Goal: Information Seeking & Learning: Learn about a topic

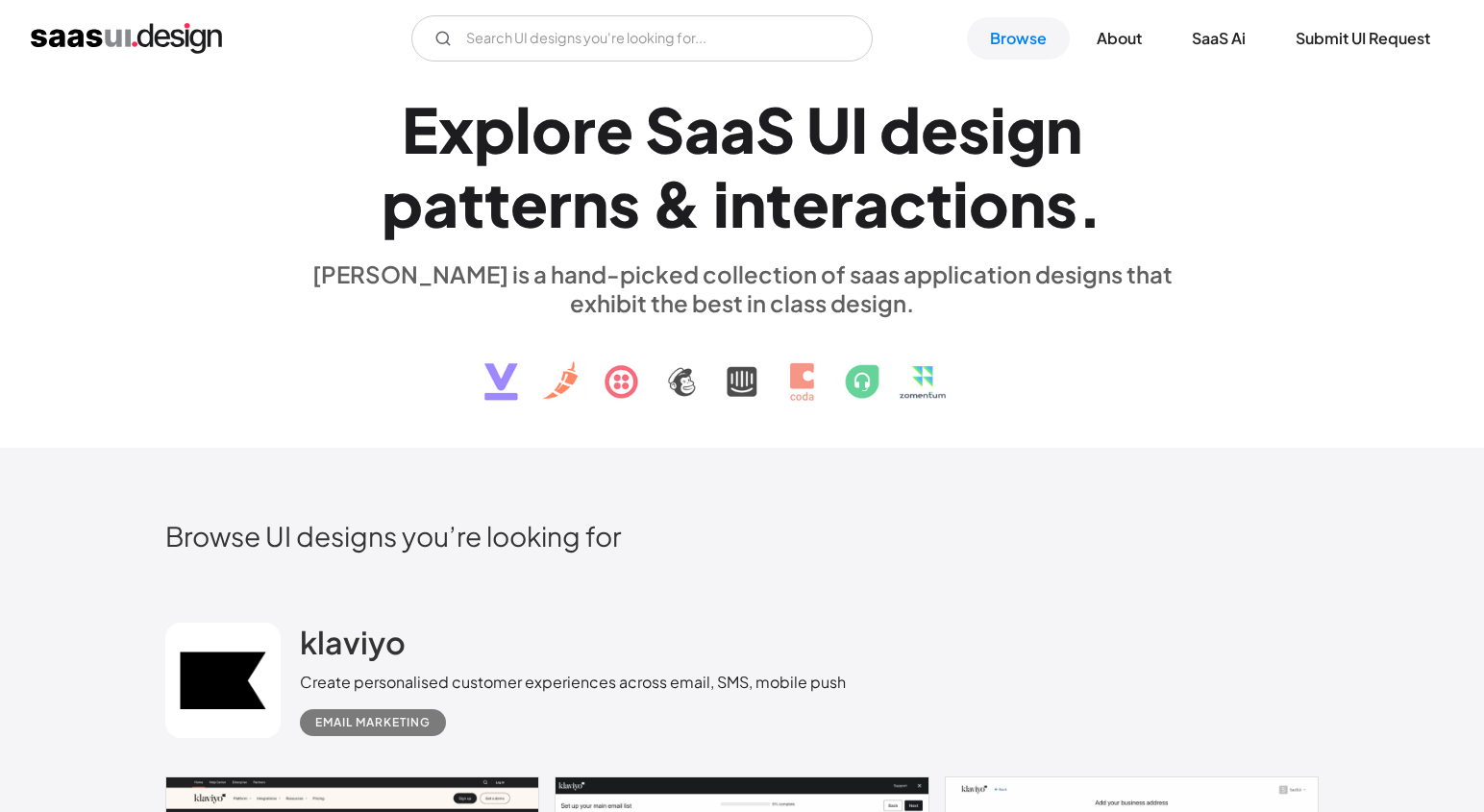
scroll to position [57, 0]
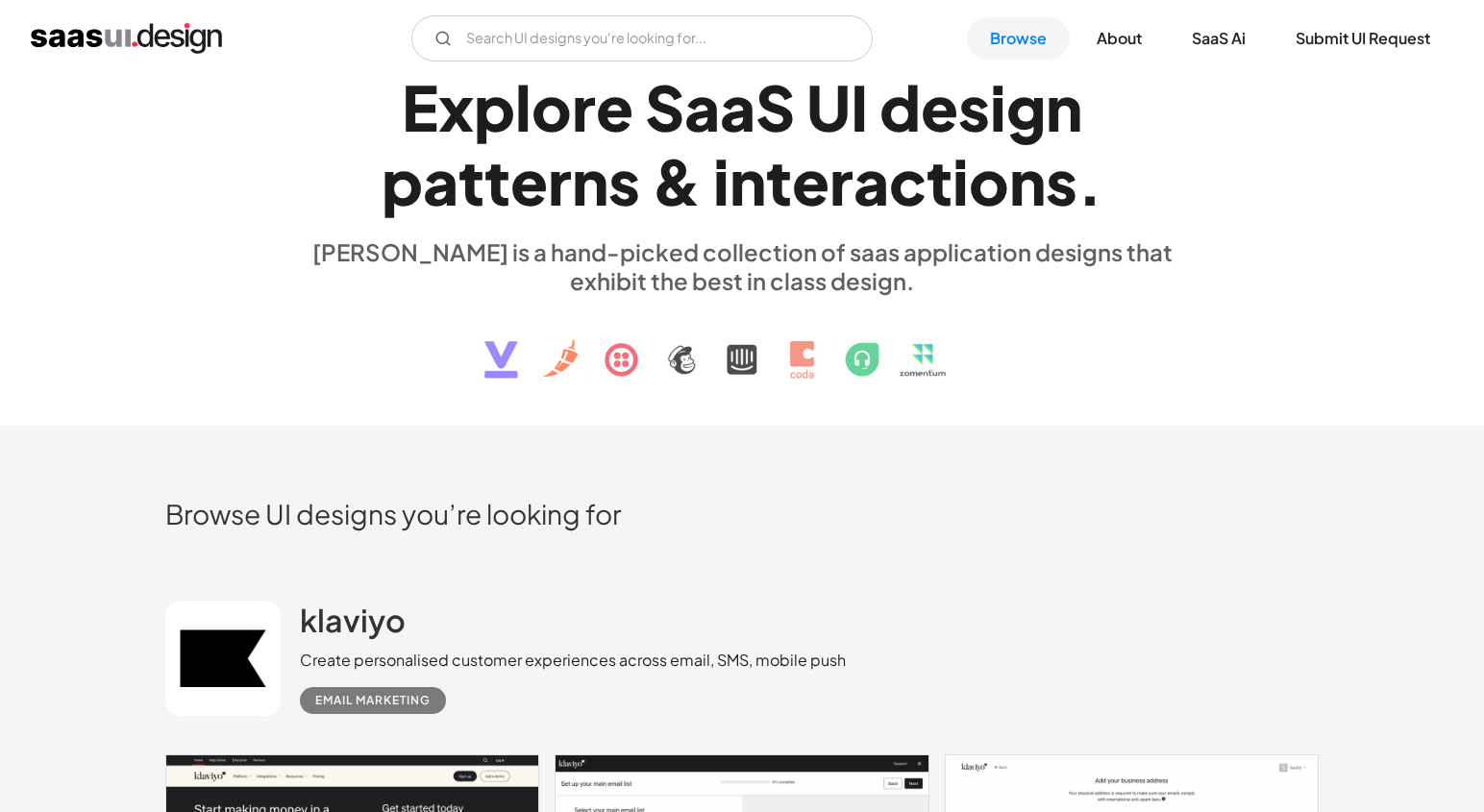
click at [954, 202] on div "i" at bounding box center [960, 181] width 16 height 74
click at [1032, 32] on link "Browse" at bounding box center [1018, 38] width 103 height 42
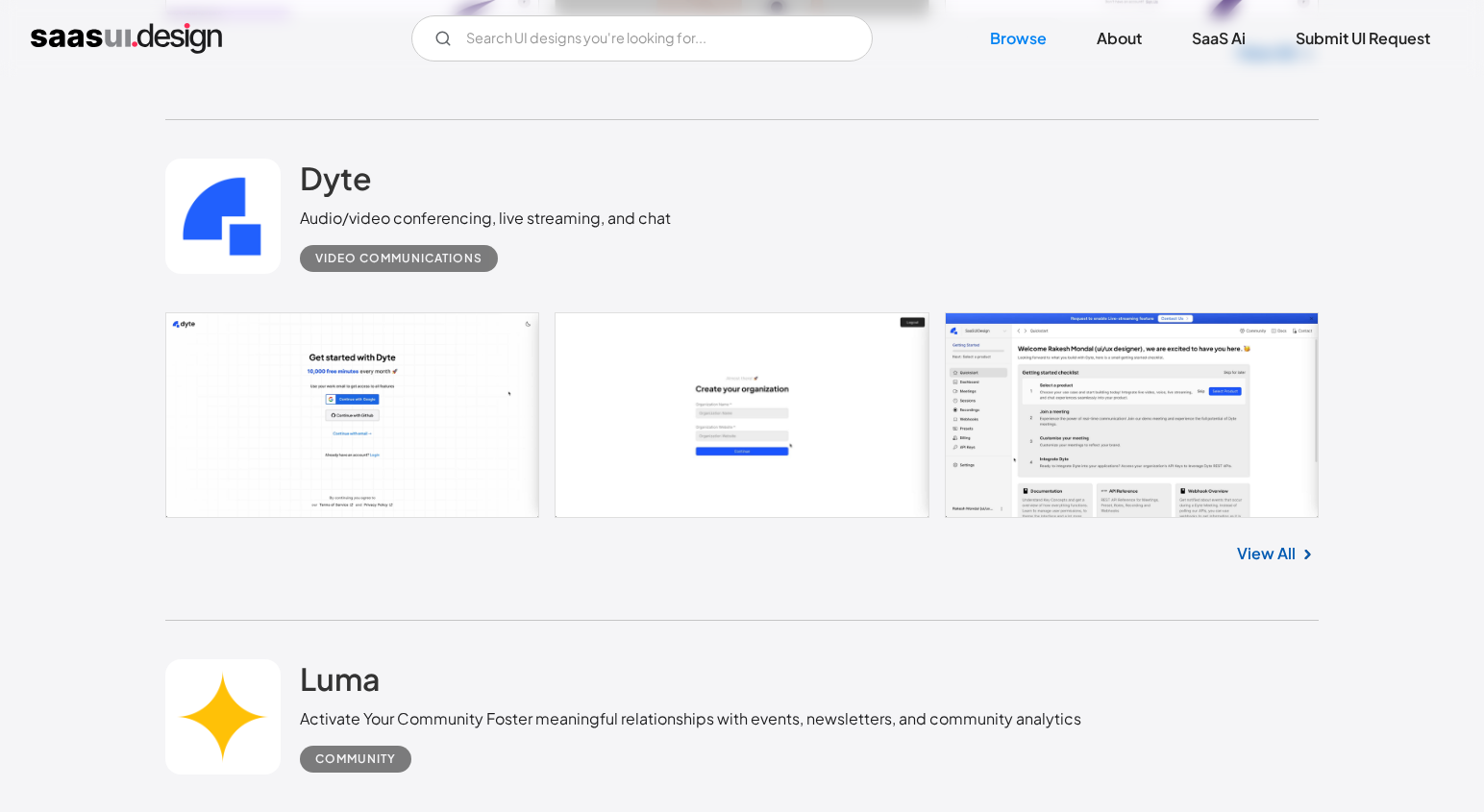
scroll to position [19810, 0]
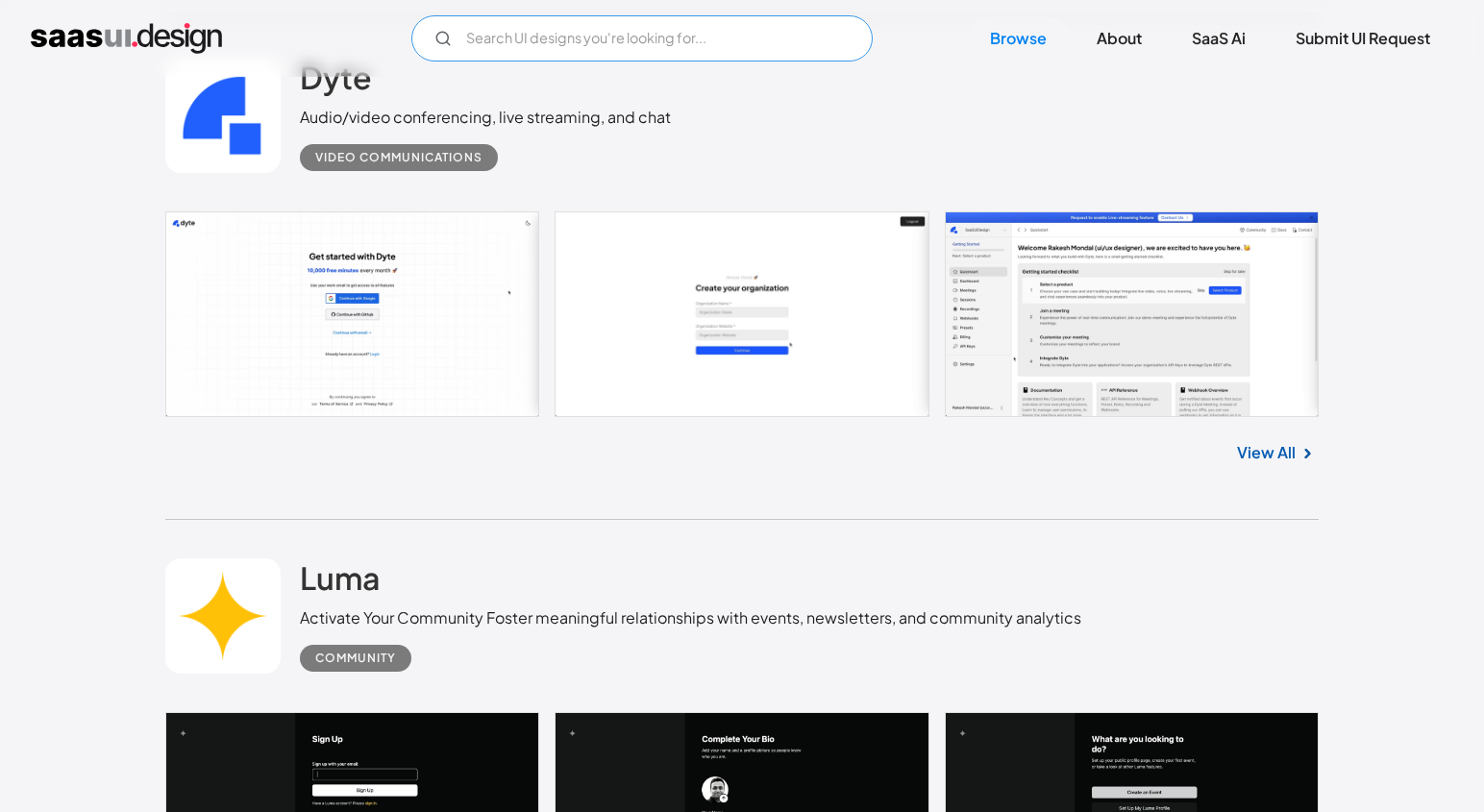
click at [756, 27] on input "Email Form" at bounding box center [642, 38] width 461 height 46
click at [442, 41] on icon "Email Form" at bounding box center [442, 38] width 17 height 17
click at [539, 45] on input "event" at bounding box center [642, 38] width 461 height 46
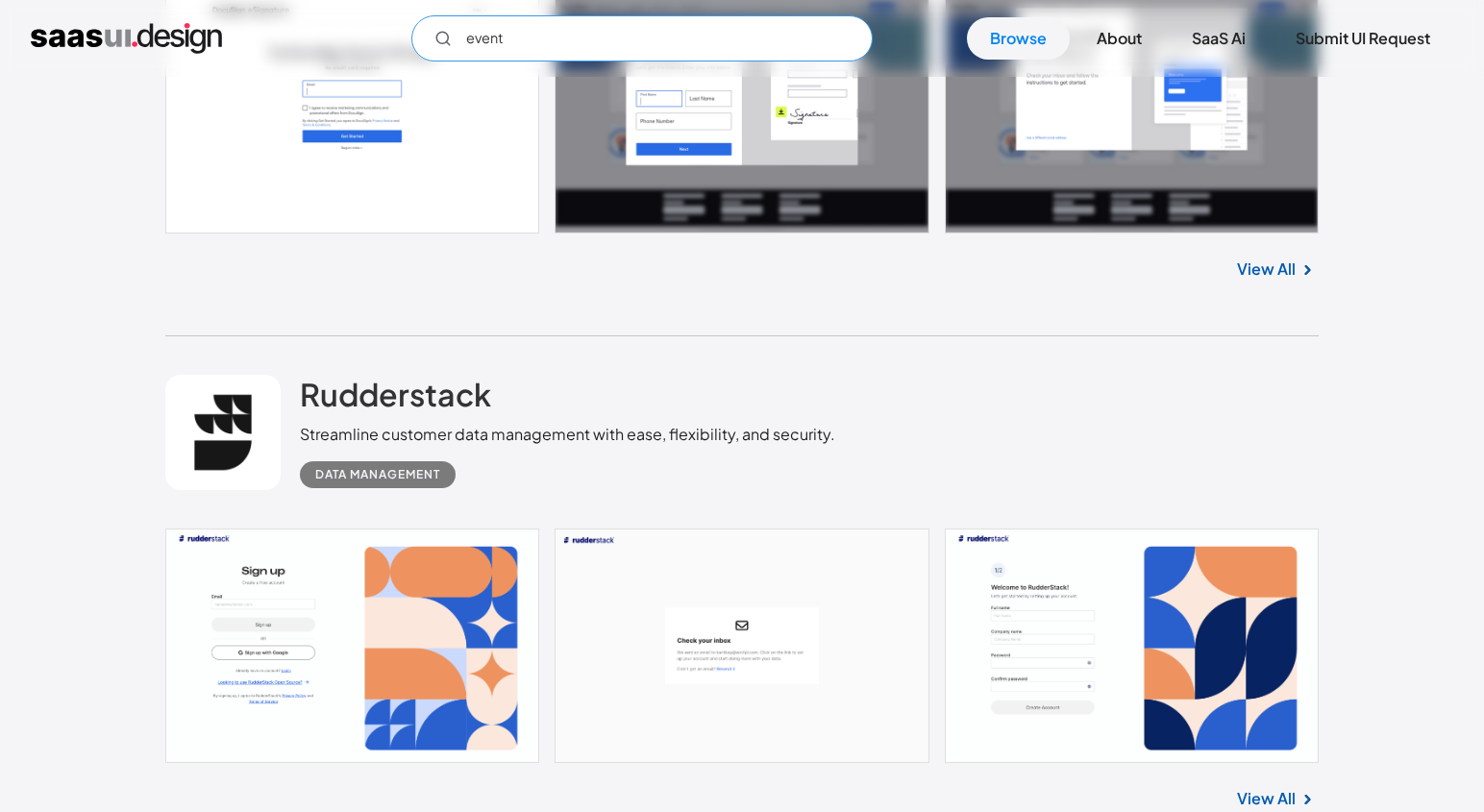
scroll to position [27587, 0]
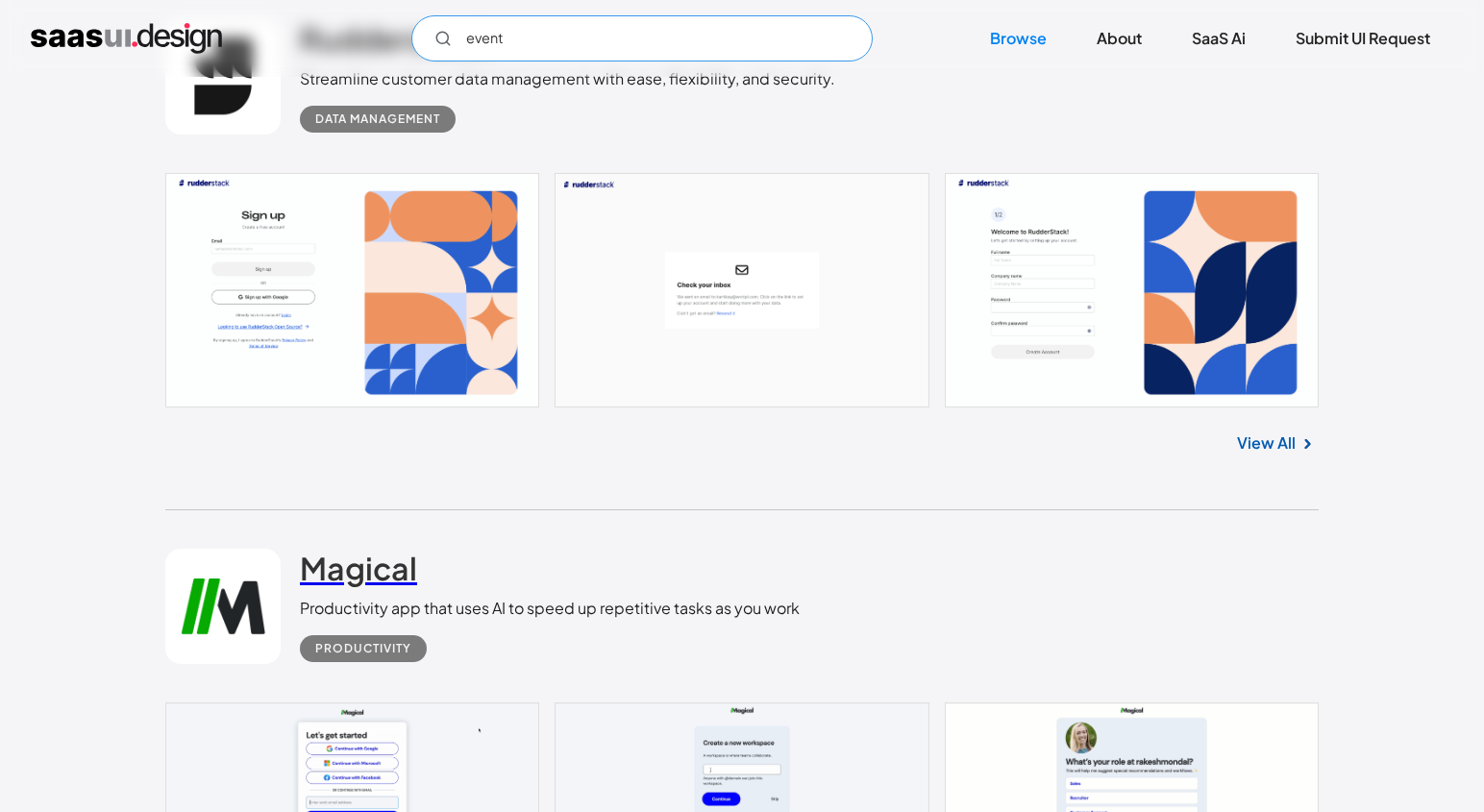
type input "event"
click at [387, 587] on h2 "Magical" at bounding box center [357, 568] width 117 height 39
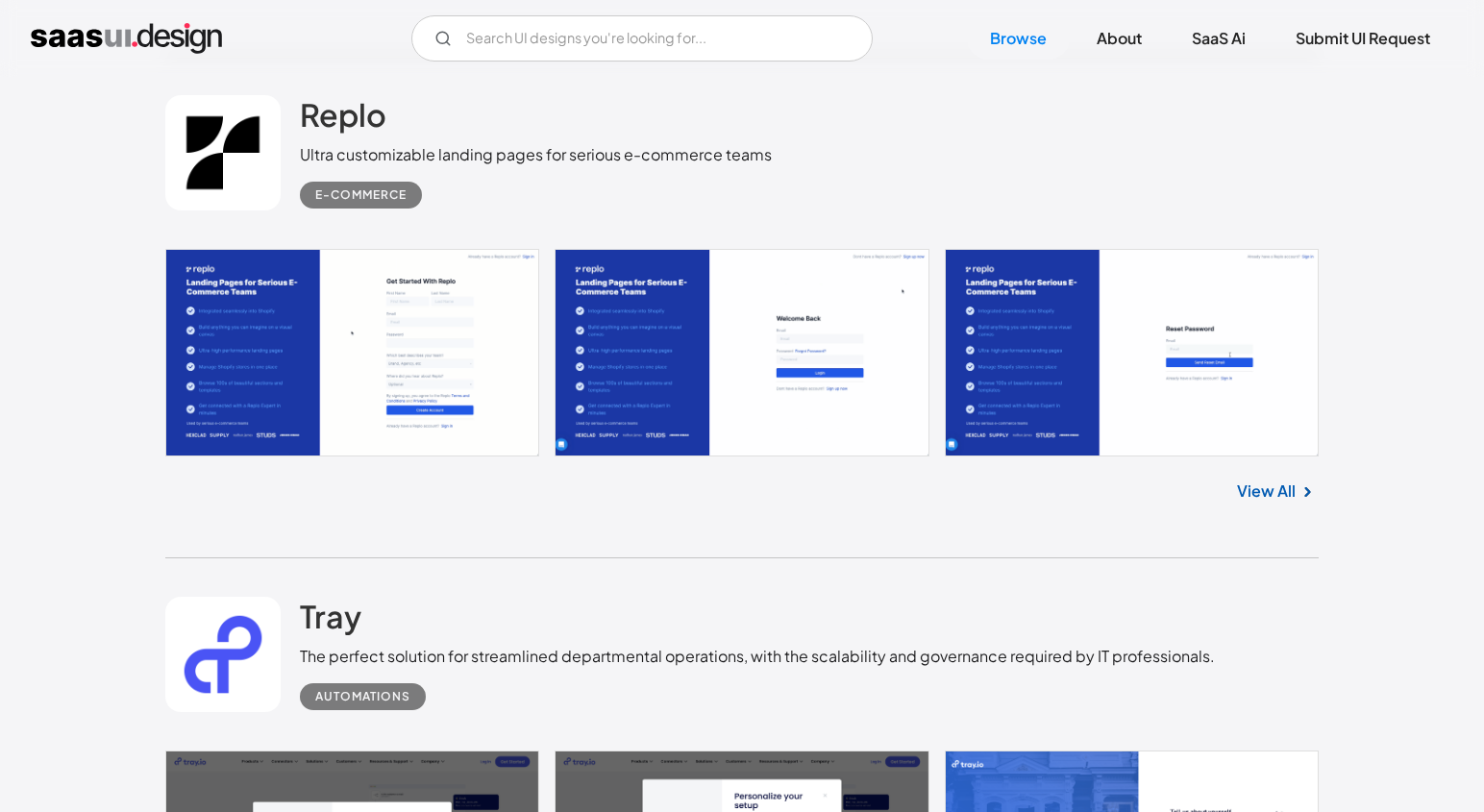
scroll to position [49935, 0]
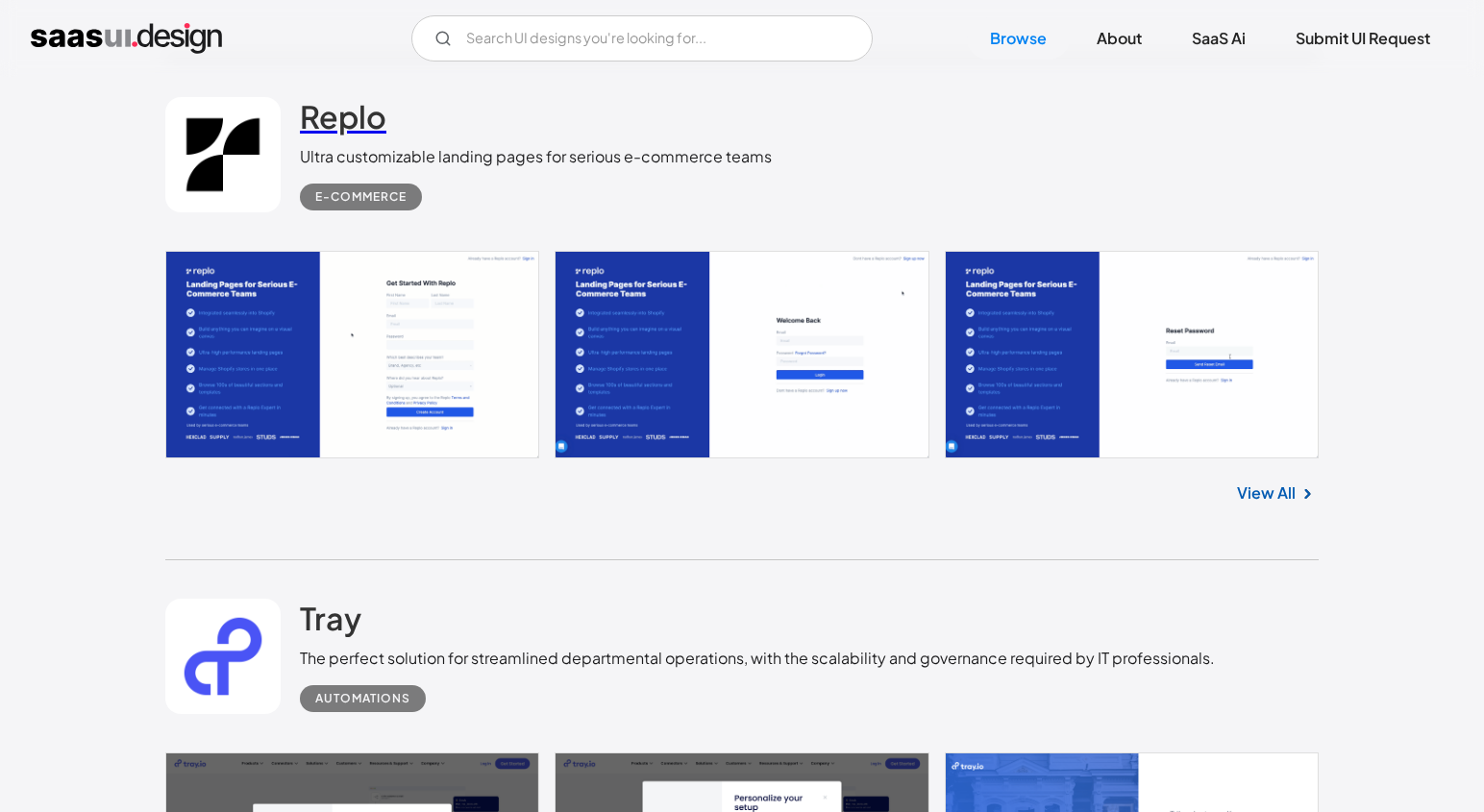
click at [351, 136] on h2 "Replo" at bounding box center [342, 116] width 87 height 39
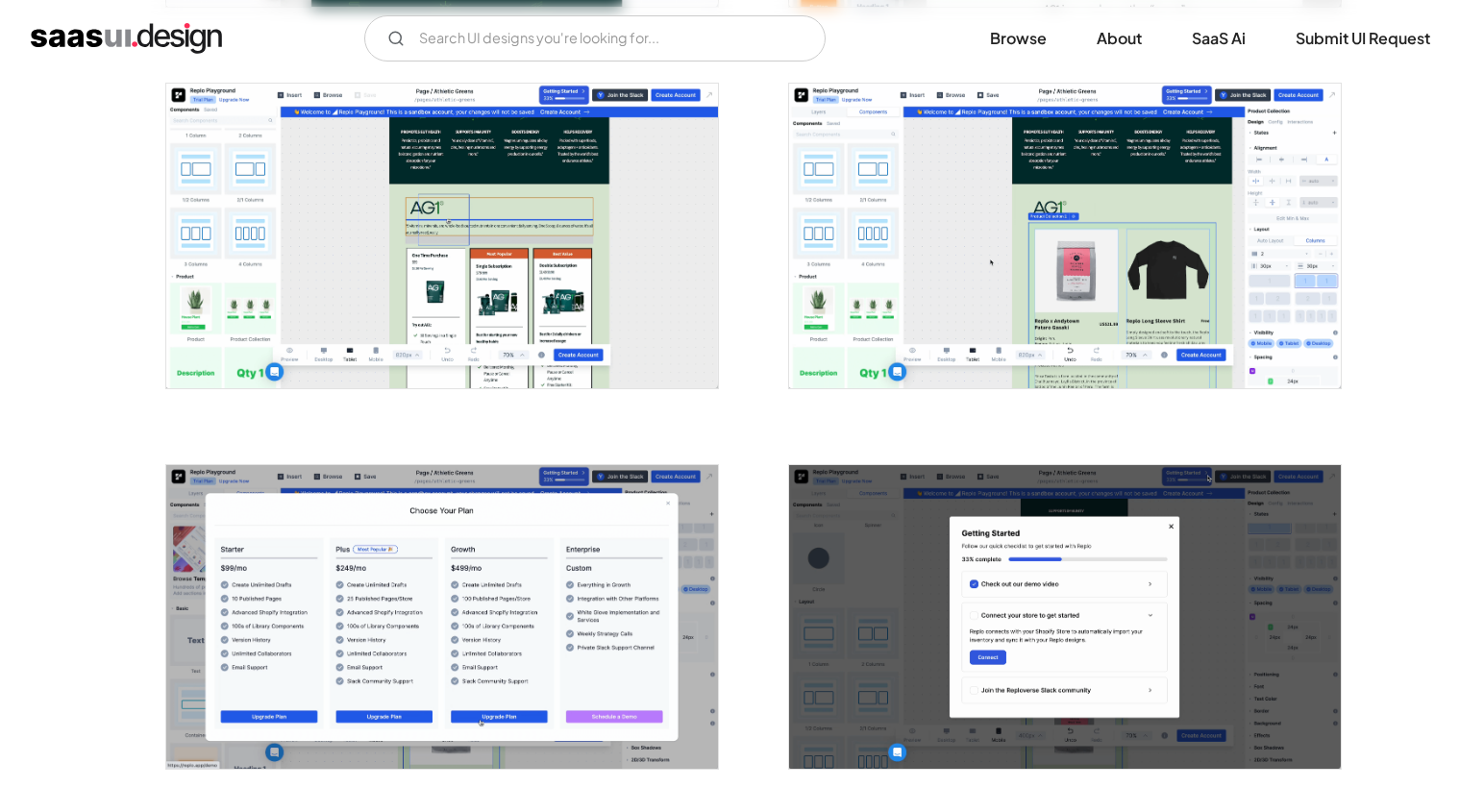
scroll to position [2182, 0]
